Goal: Task Accomplishment & Management: Manage account settings

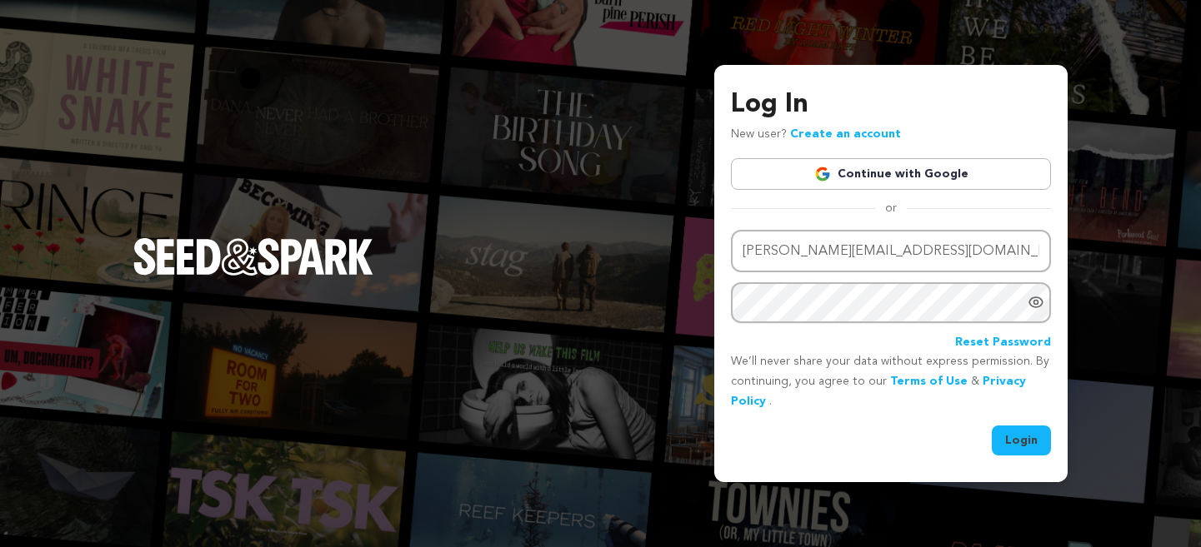
click at [1032, 450] on button "Login" at bounding box center [1021, 441] width 59 height 30
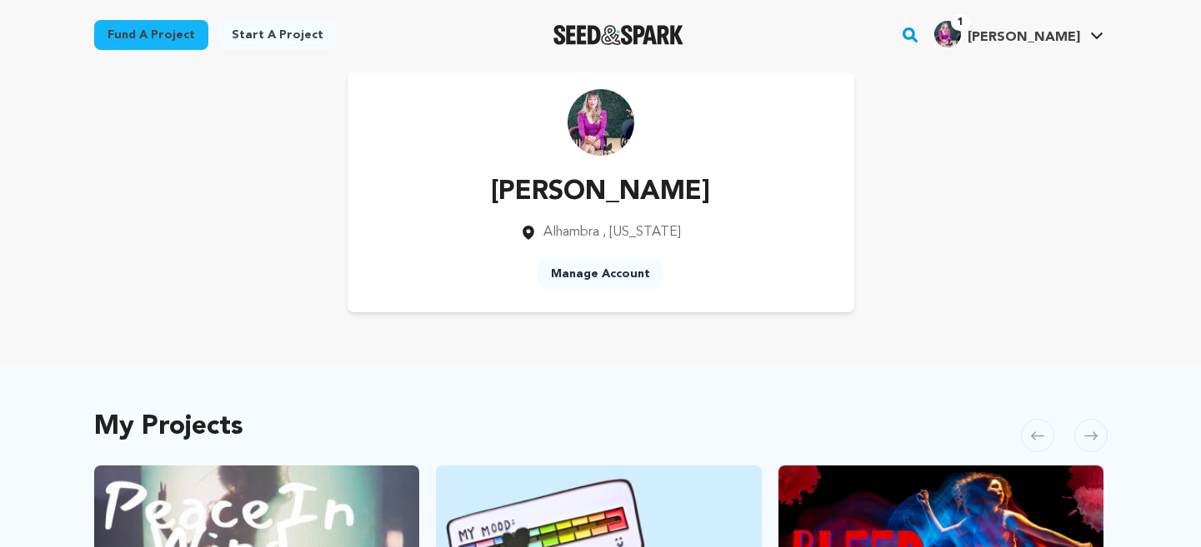
scroll to position [35, 0]
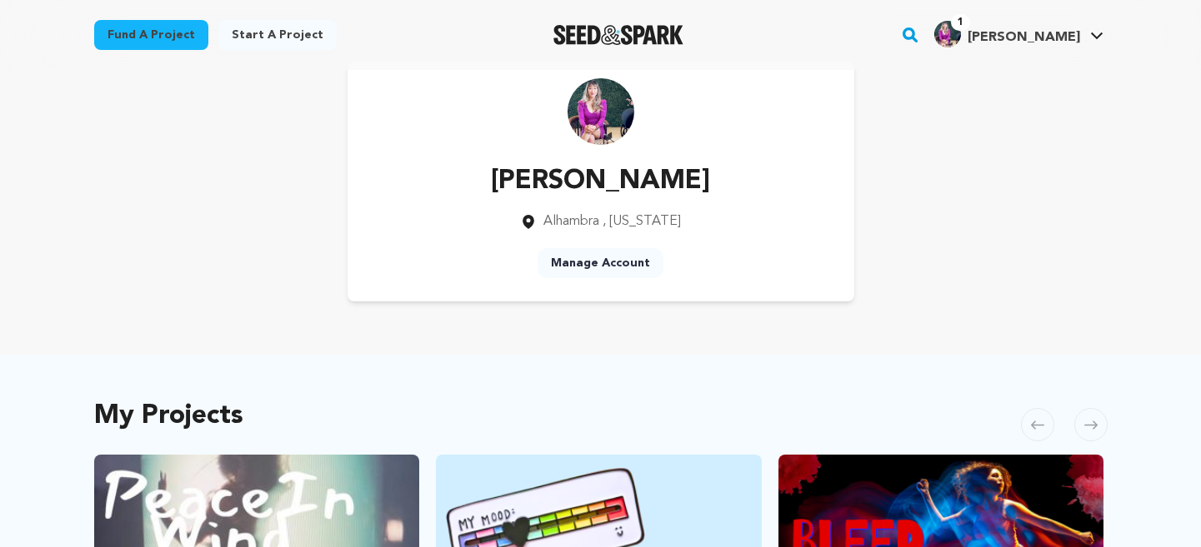
click at [645, 266] on link "Manage Account" at bounding box center [600, 263] width 126 height 30
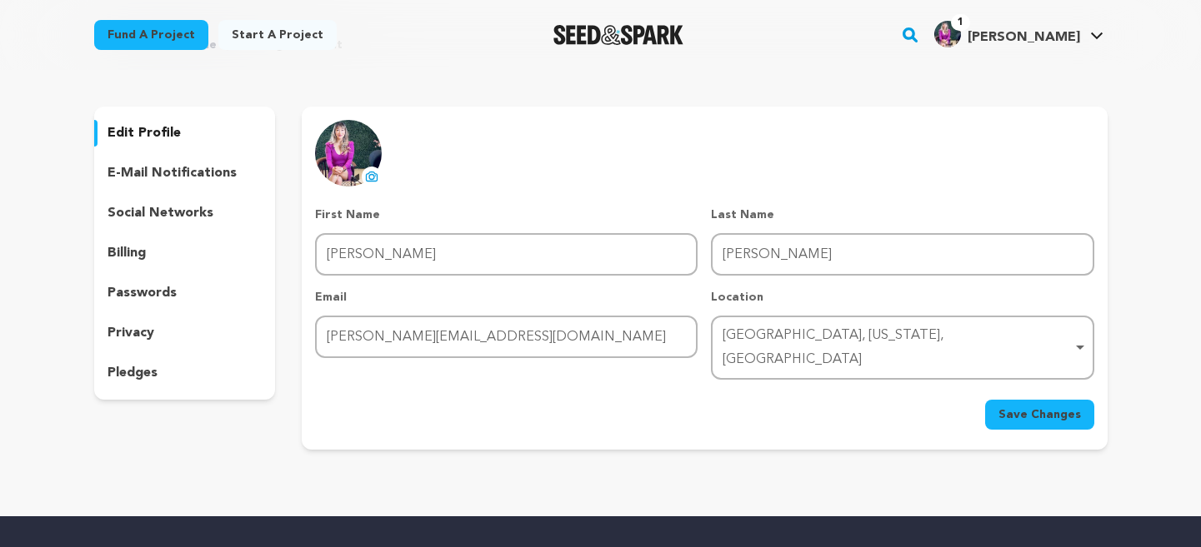
scroll to position [96, 0]
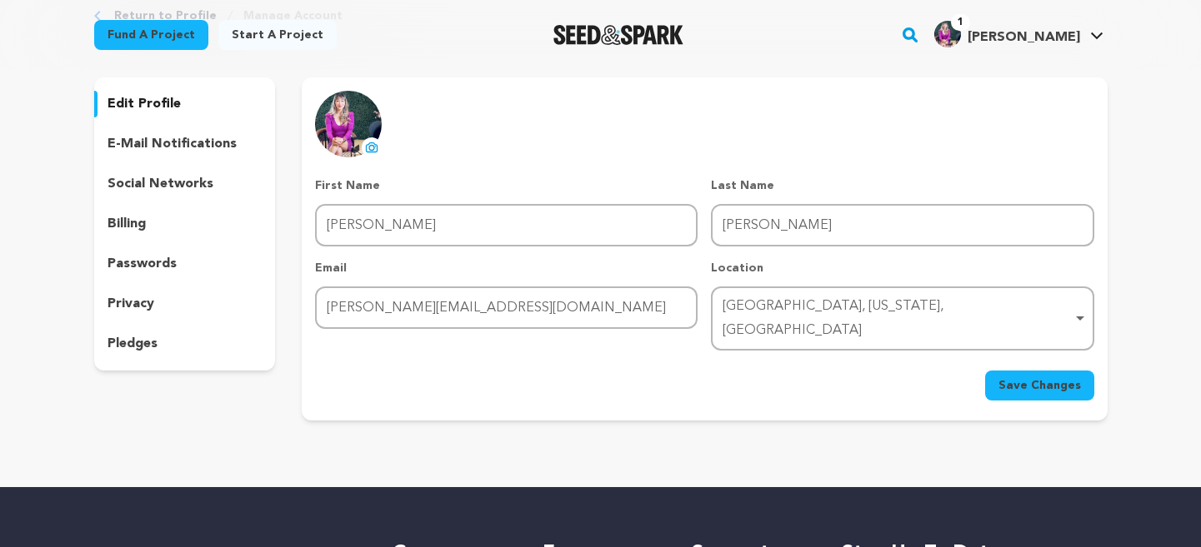
click at [958, 302] on div "[GEOGRAPHIC_DATA], [US_STATE], [GEOGRAPHIC_DATA] Remove item" at bounding box center [896, 319] width 349 height 48
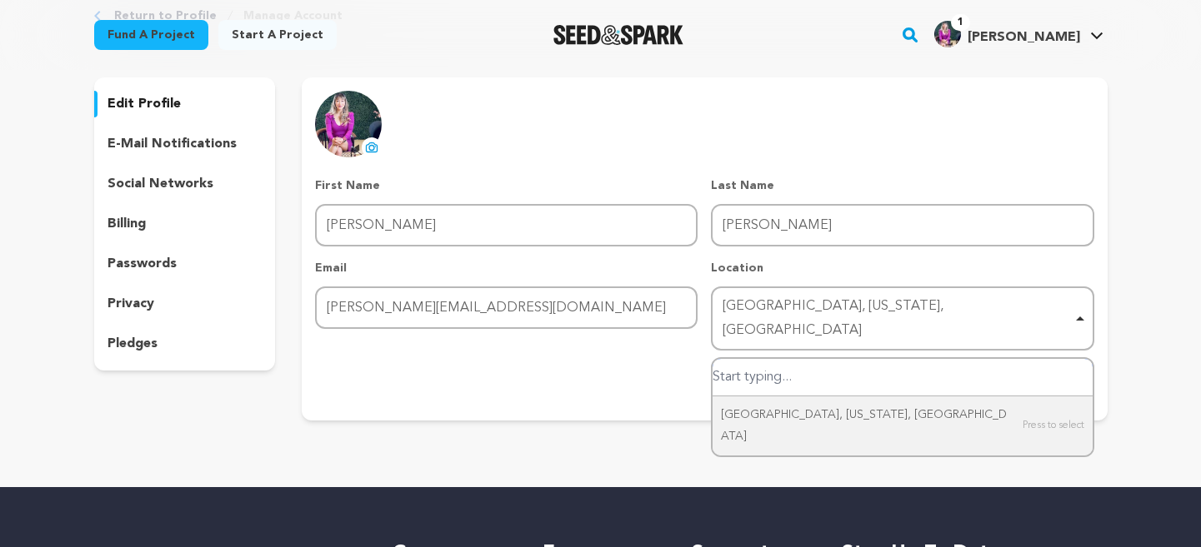
click at [916, 359] on input "Alhambra, California, United States" at bounding box center [901, 377] width 379 height 37
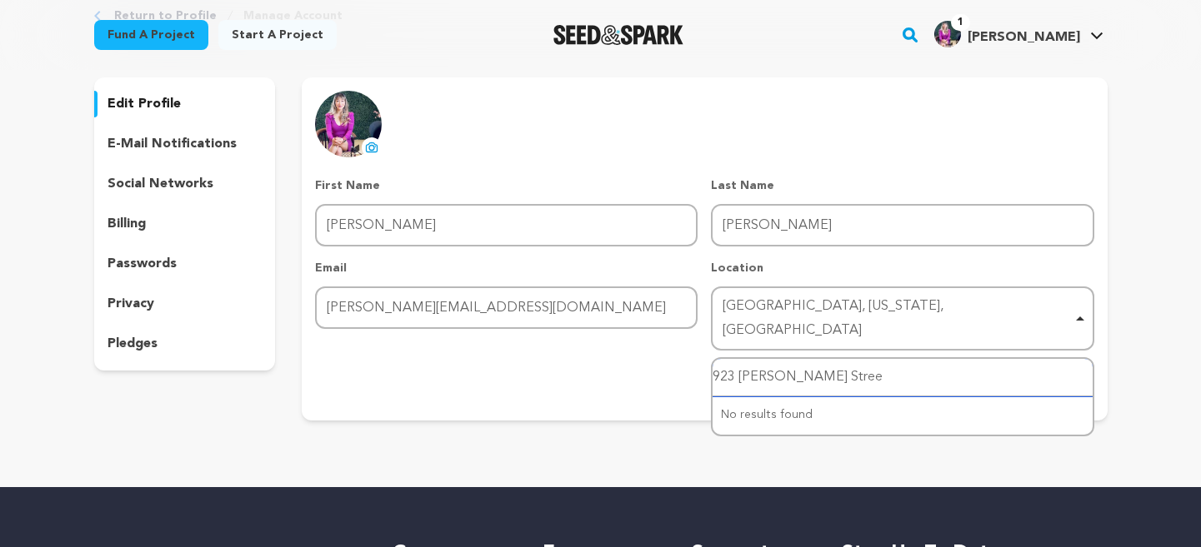
click at [1022, 292] on div "[GEOGRAPHIC_DATA], [US_STATE], [GEOGRAPHIC_DATA] Remove item" at bounding box center [902, 319] width 366 height 55
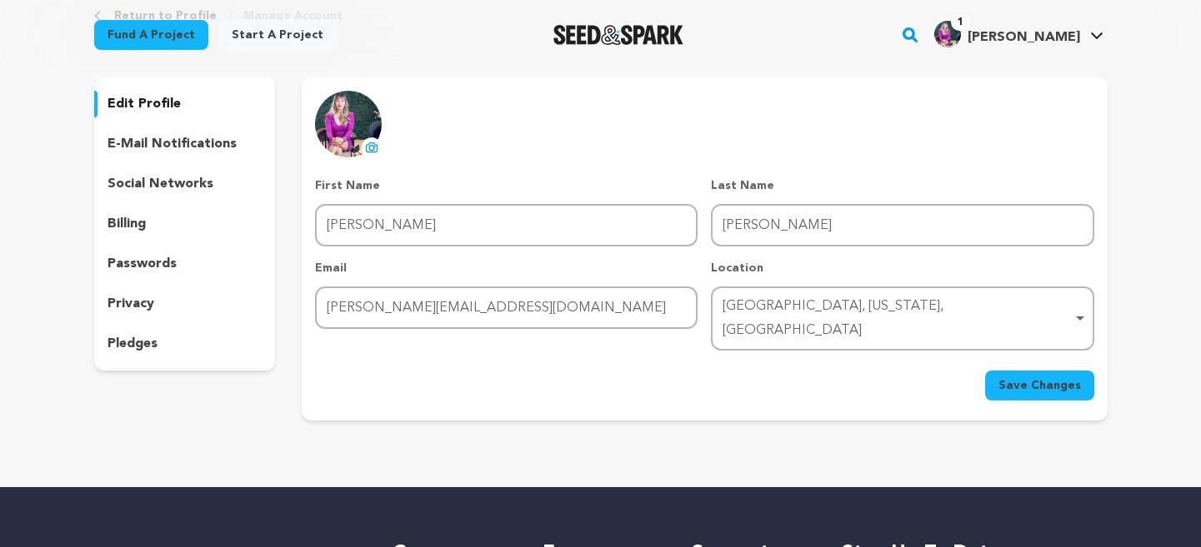
click at [881, 322] on div "[GEOGRAPHIC_DATA], [US_STATE], [GEOGRAPHIC_DATA] Remove item" at bounding box center [902, 319] width 366 height 55
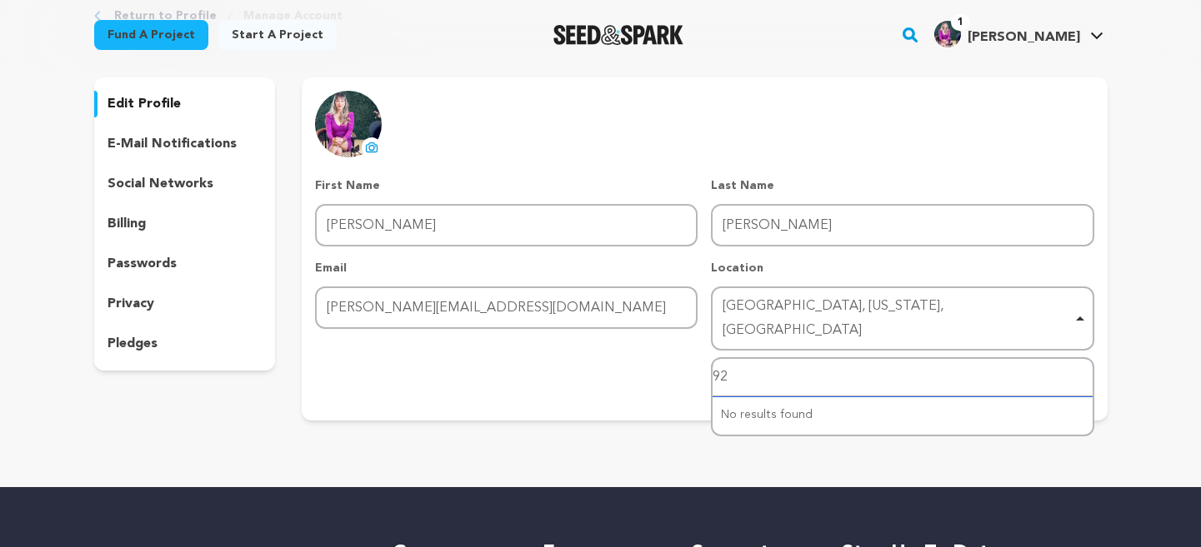
type input "9"
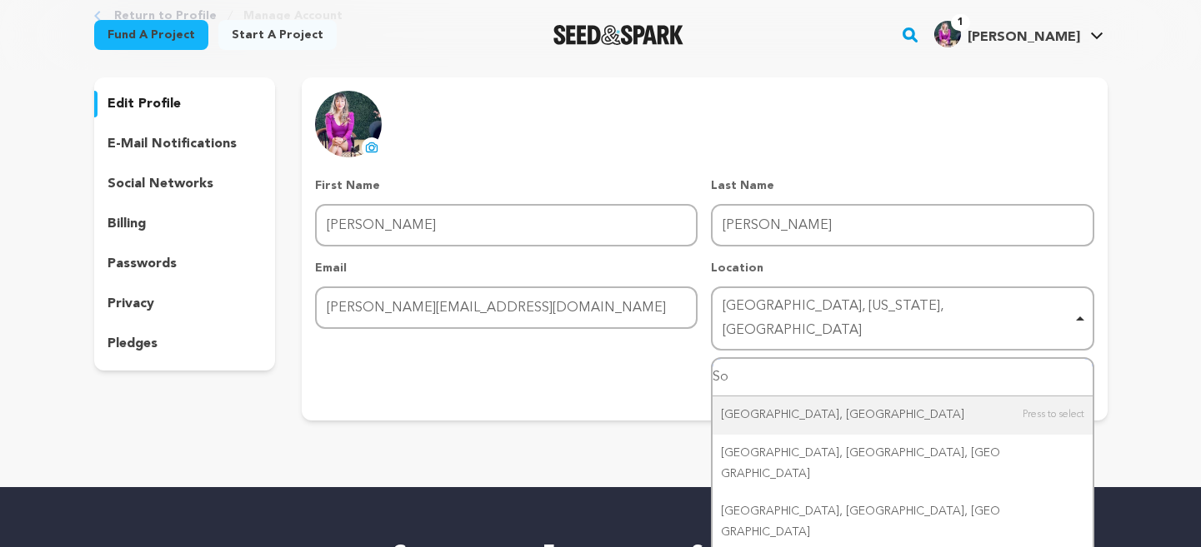
type input "S"
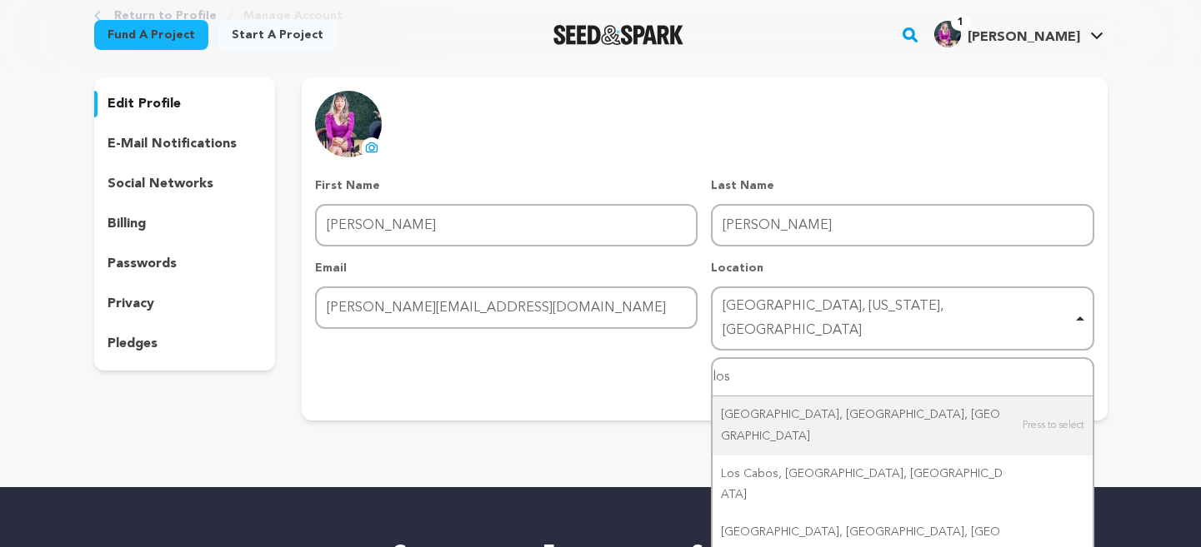
type input "los"
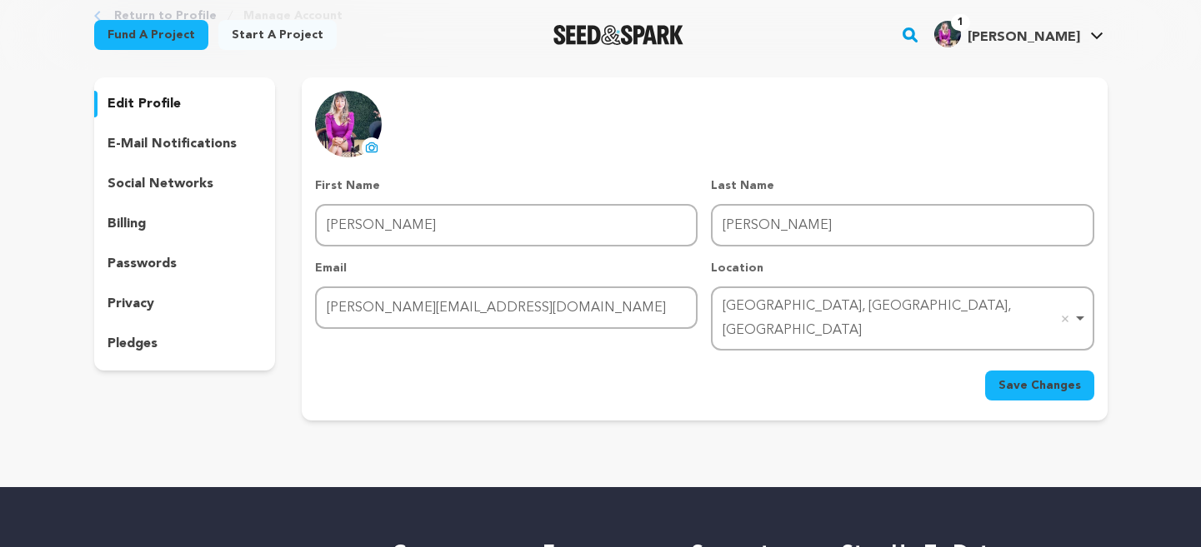
click at [1029, 377] on span "Save Changes" at bounding box center [1039, 385] width 82 height 17
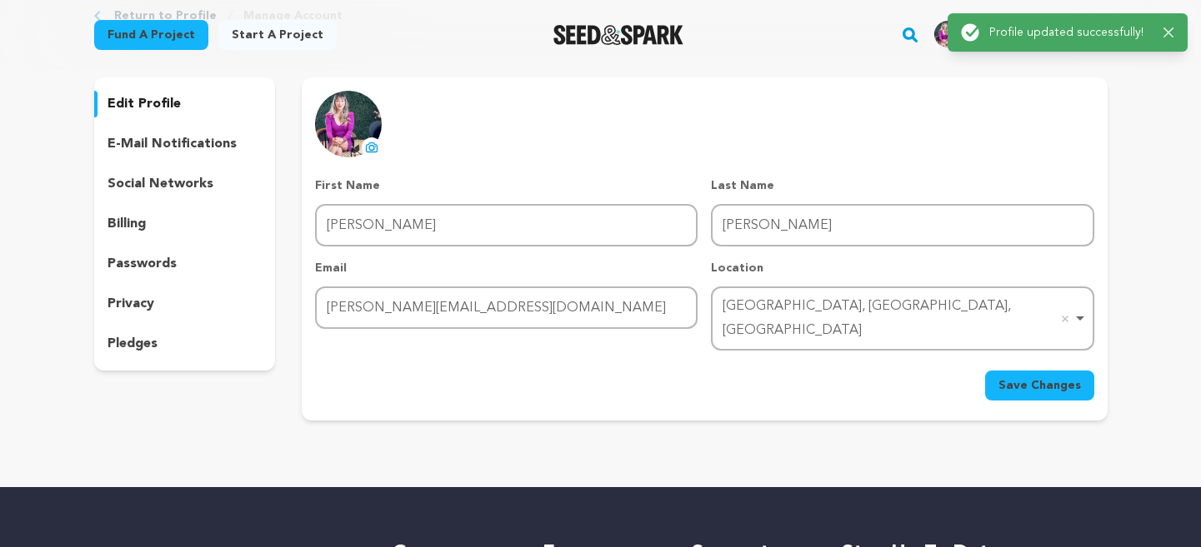
click at [144, 142] on p "e-mail notifications" at bounding box center [171, 144] width 129 height 20
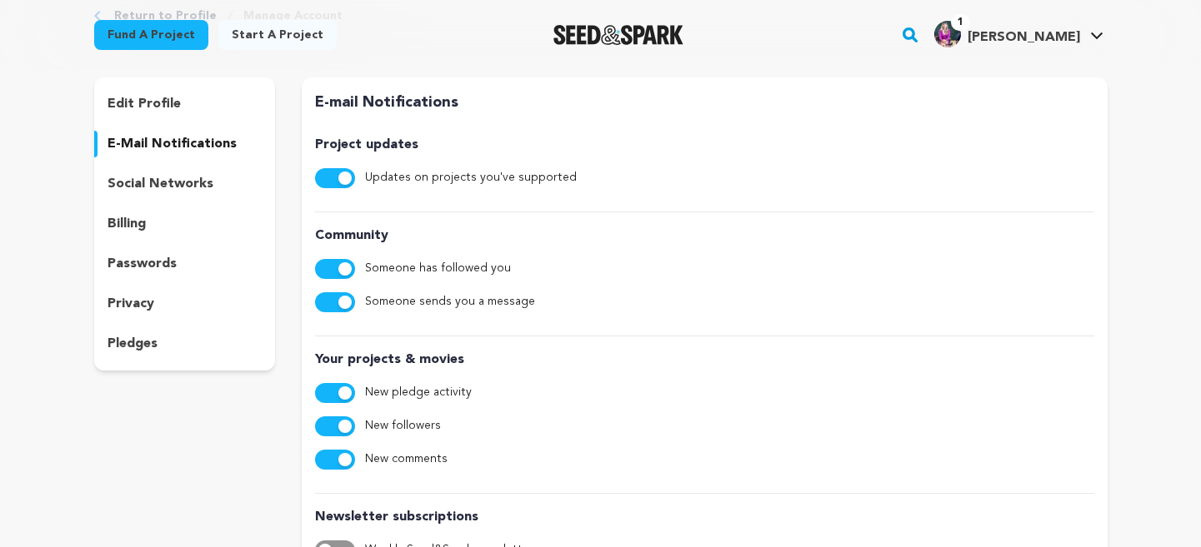
click at [136, 176] on p "social networks" at bounding box center [160, 184] width 106 height 20
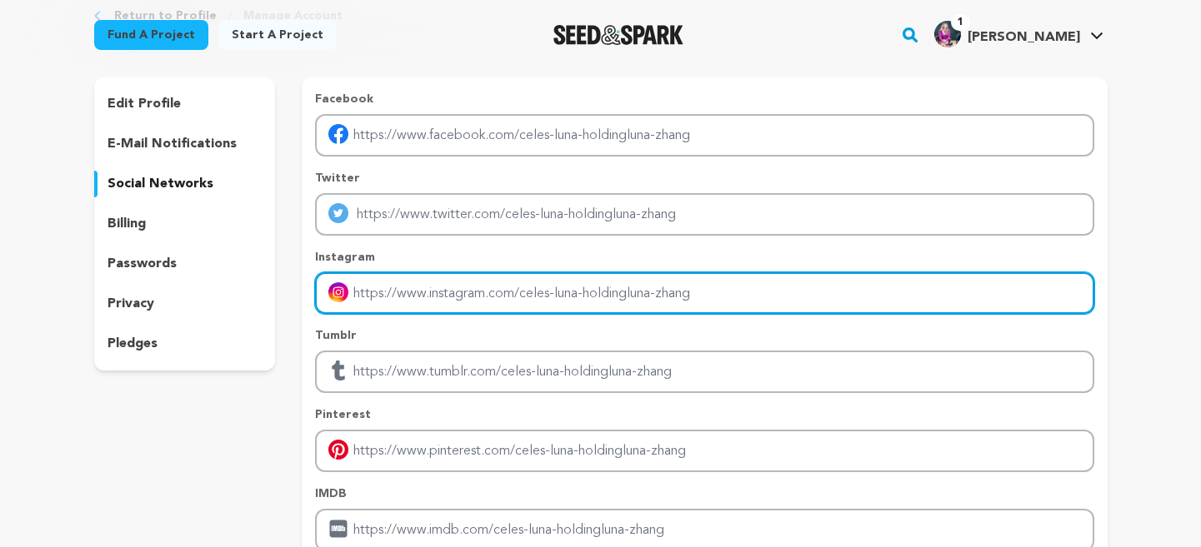
click at [476, 307] on input "Enter instagram handle link" at bounding box center [704, 293] width 778 height 42
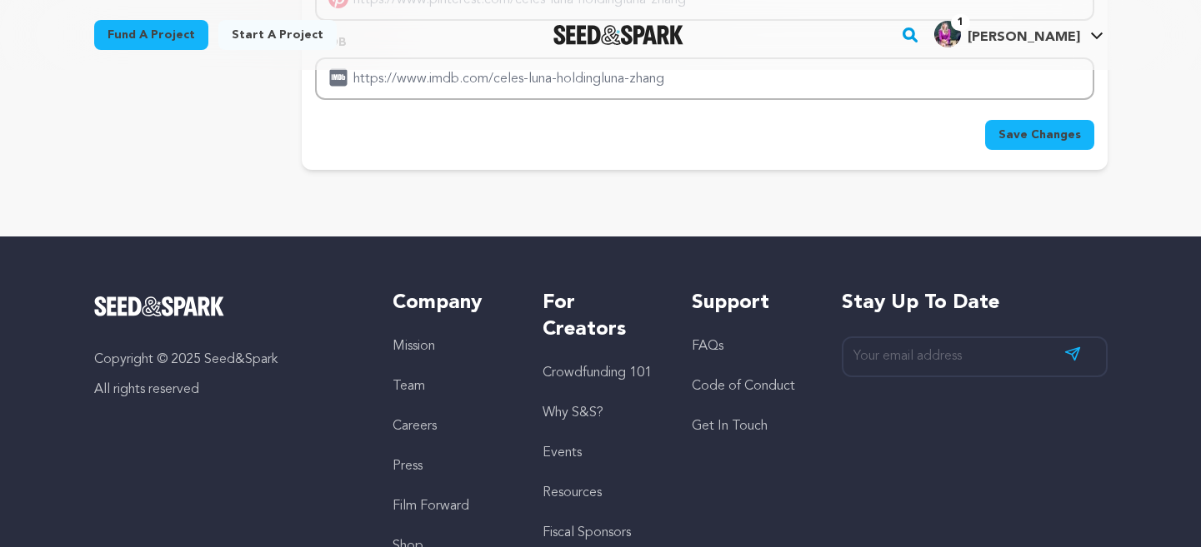
scroll to position [361, 0]
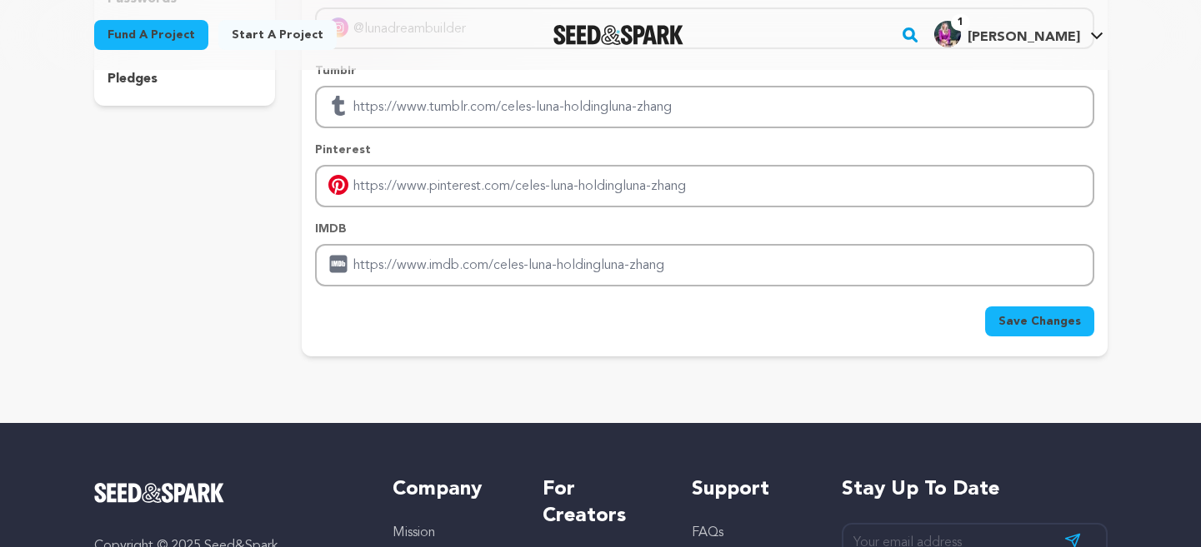
click at [1032, 317] on span "Save Changes" at bounding box center [1039, 321] width 82 height 17
type input "https://@lunadreambuilder"
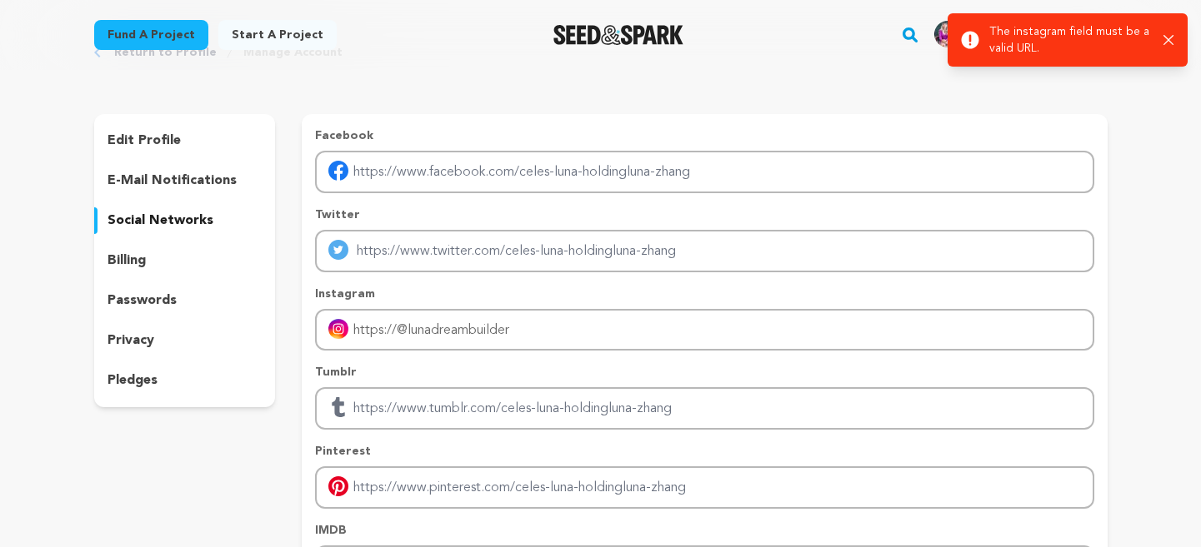
scroll to position [109, 0]
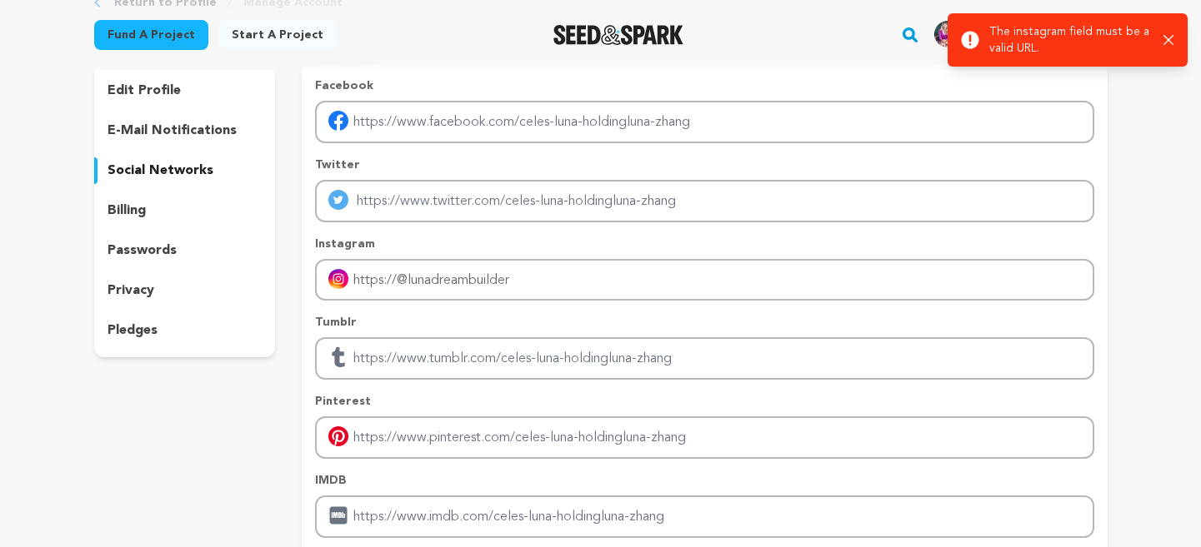
click at [1152, 176] on div "Return to Profile Manage Account edit profile e-mail notifications social netwo…" at bounding box center [600, 304] width 1201 height 687
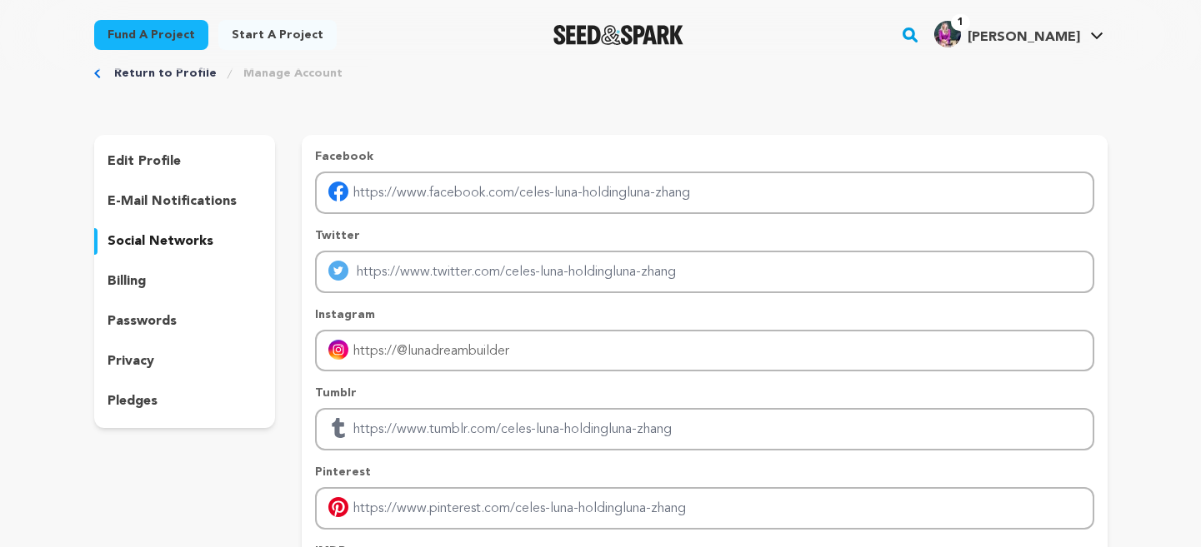
scroll to position [88, 0]
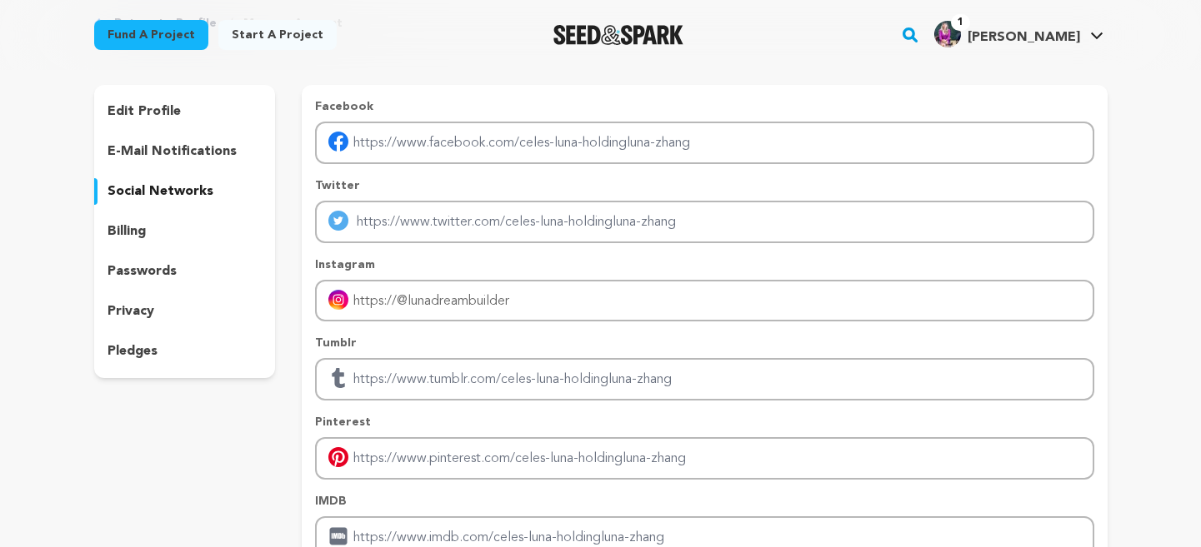
click at [180, 189] on p "social networks" at bounding box center [160, 192] width 106 height 20
click at [299, 32] on link "Start a project" at bounding box center [277, 35] width 118 height 30
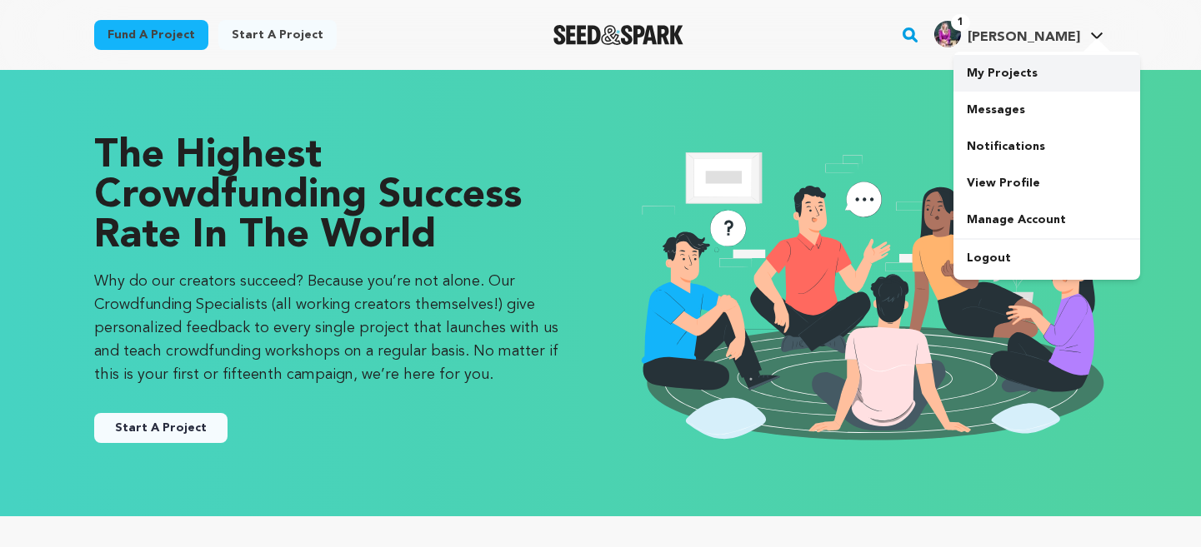
click at [1013, 68] on link "My Projects" at bounding box center [1046, 73] width 187 height 37
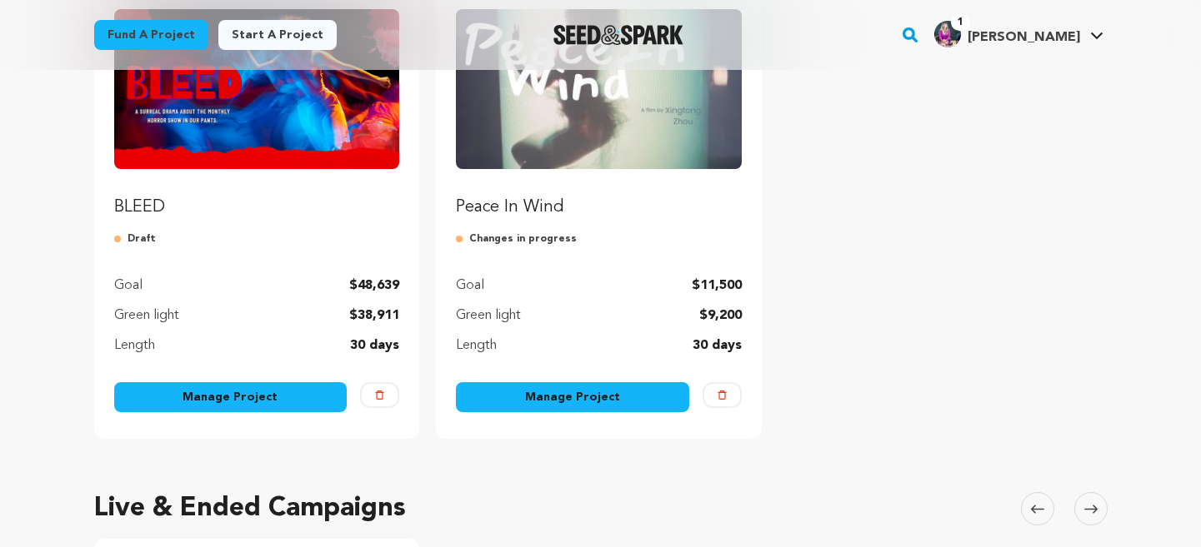
scroll to position [262, 0]
